Goal: Transaction & Acquisition: Purchase product/service

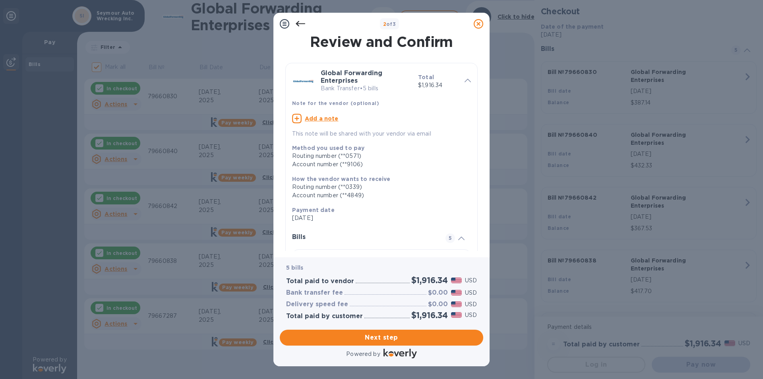
click at [398, 334] on span "Next step" at bounding box center [381, 337] width 191 height 10
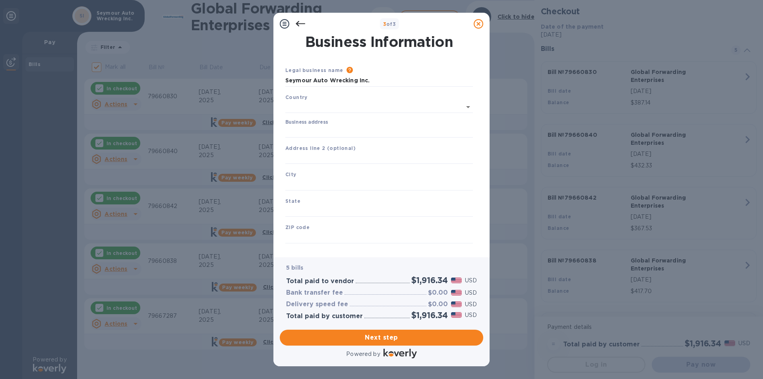
type input "[GEOGRAPHIC_DATA]"
click at [326, 131] on input "Business address" at bounding box center [378, 130] width 187 height 12
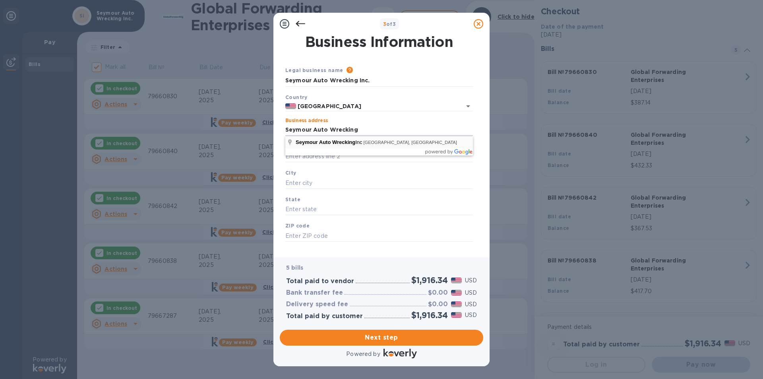
type input "[STREET_ADDRESS]"
type input "[PERSON_NAME]"
type input "CT"
type input "06483"
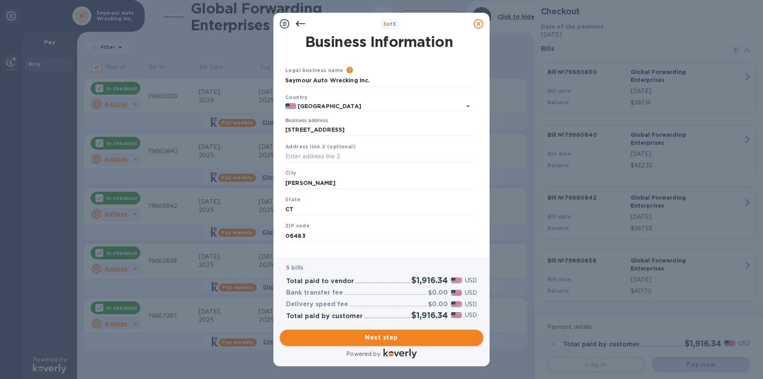
click at [363, 341] on span "Next step" at bounding box center [381, 337] width 191 height 10
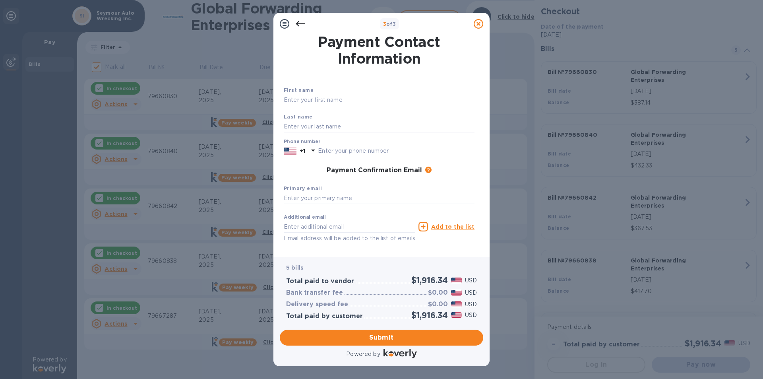
click at [321, 101] on input "text" at bounding box center [379, 100] width 191 height 12
drag, startPoint x: 324, startPoint y: 101, endPoint x: 212, endPoint y: 128, distance: 115.4
click at [212, 128] on div "3 of 3 Payment Contact Information First name [PERSON_NAME] Last name Phone num…" at bounding box center [381, 189] width 763 height 379
drag, startPoint x: 312, startPoint y: 103, endPoint x: 259, endPoint y: 102, distance: 52.4
click at [259, 102] on div "3 of 3 Payment Contact Information First name [PERSON_NAME] Last name Phone num…" at bounding box center [381, 189] width 763 height 379
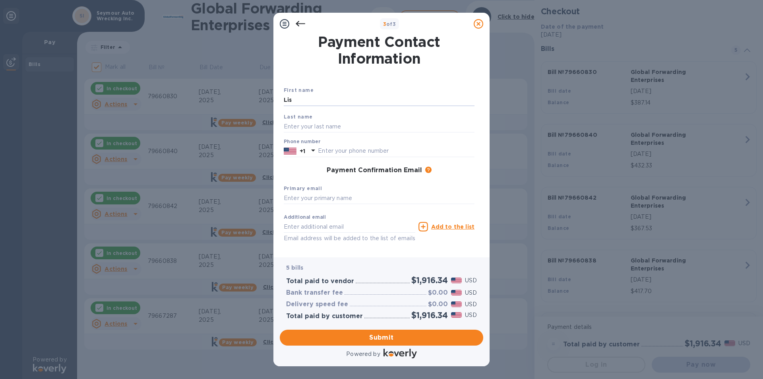
type input "[PERSON_NAME]"
type input "2038882527"
type input "[PERSON_NAME][EMAIL_ADDRESS][DOMAIN_NAME]"
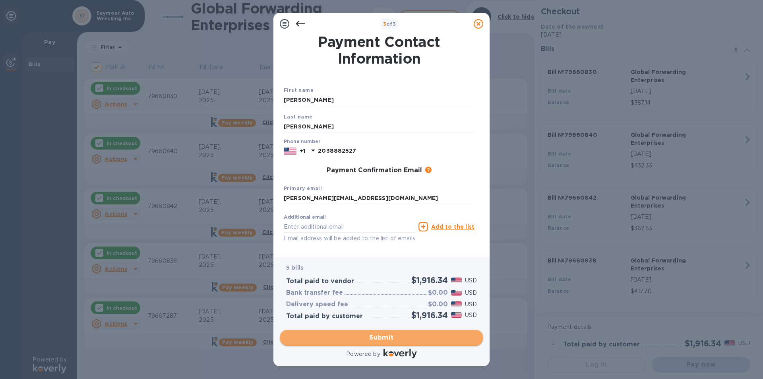
click at [389, 334] on span "Submit" at bounding box center [381, 337] width 191 height 10
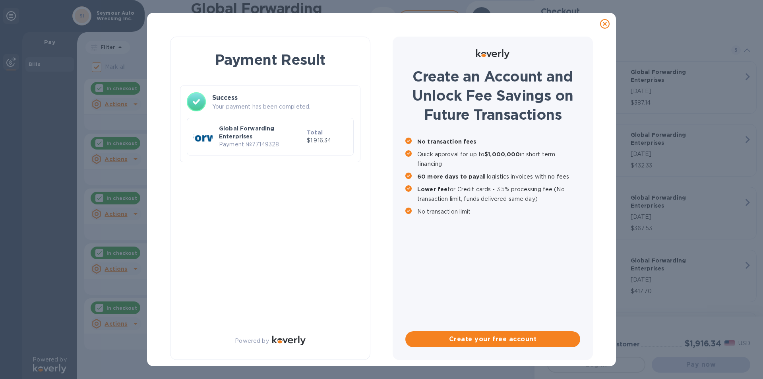
checkbox input "false"
